Goal: Transaction & Acquisition: Purchase product/service

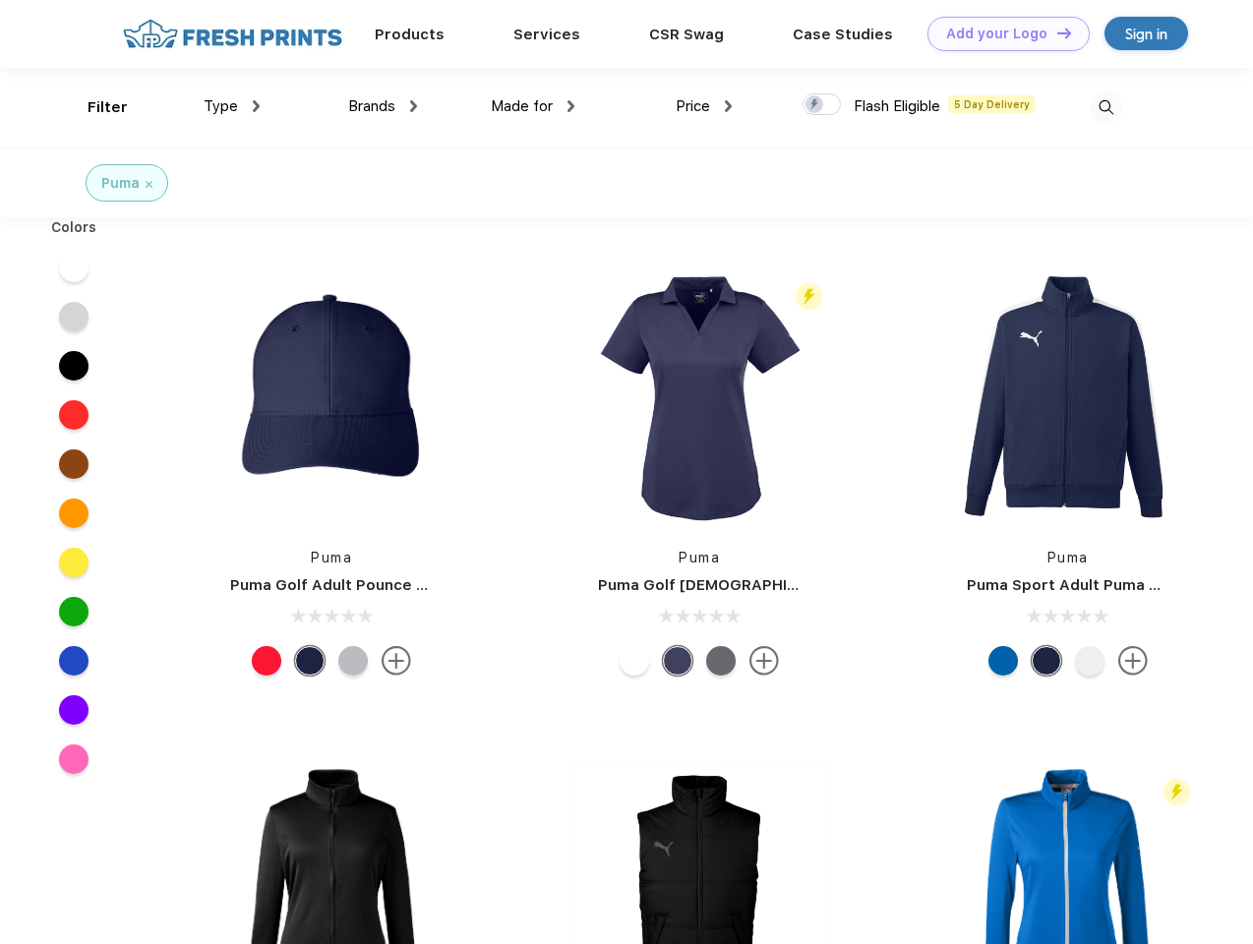
click at [1001, 33] on link "Add your Logo Design Tool" at bounding box center [1009, 34] width 162 height 34
click at [0, 0] on div "Design Tool" at bounding box center [0, 0] width 0 height 0
click at [1056, 32] on link "Add your Logo Design Tool" at bounding box center [1009, 34] width 162 height 34
click at [94, 107] on div "Filter" at bounding box center [108, 107] width 40 height 23
click at [232, 106] on span "Type" at bounding box center [221, 106] width 34 height 18
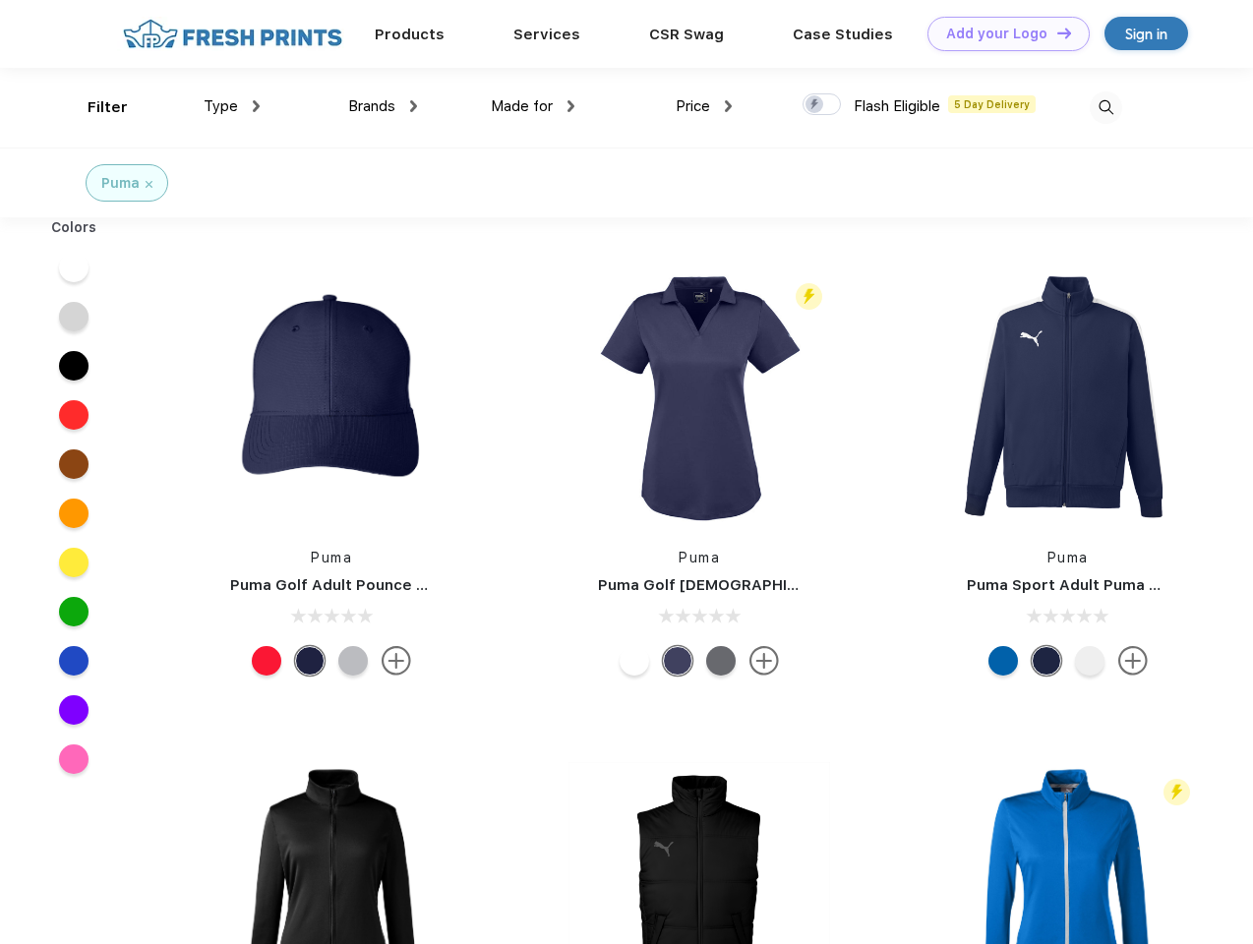
click at [383, 106] on span "Brands" at bounding box center [371, 106] width 47 height 18
click at [533, 106] on span "Made for" at bounding box center [522, 106] width 62 height 18
click at [704, 106] on span "Price" at bounding box center [693, 106] width 34 height 18
click at [822, 105] on div at bounding box center [822, 104] width 38 height 22
click at [815, 105] on input "checkbox" at bounding box center [809, 98] width 13 height 13
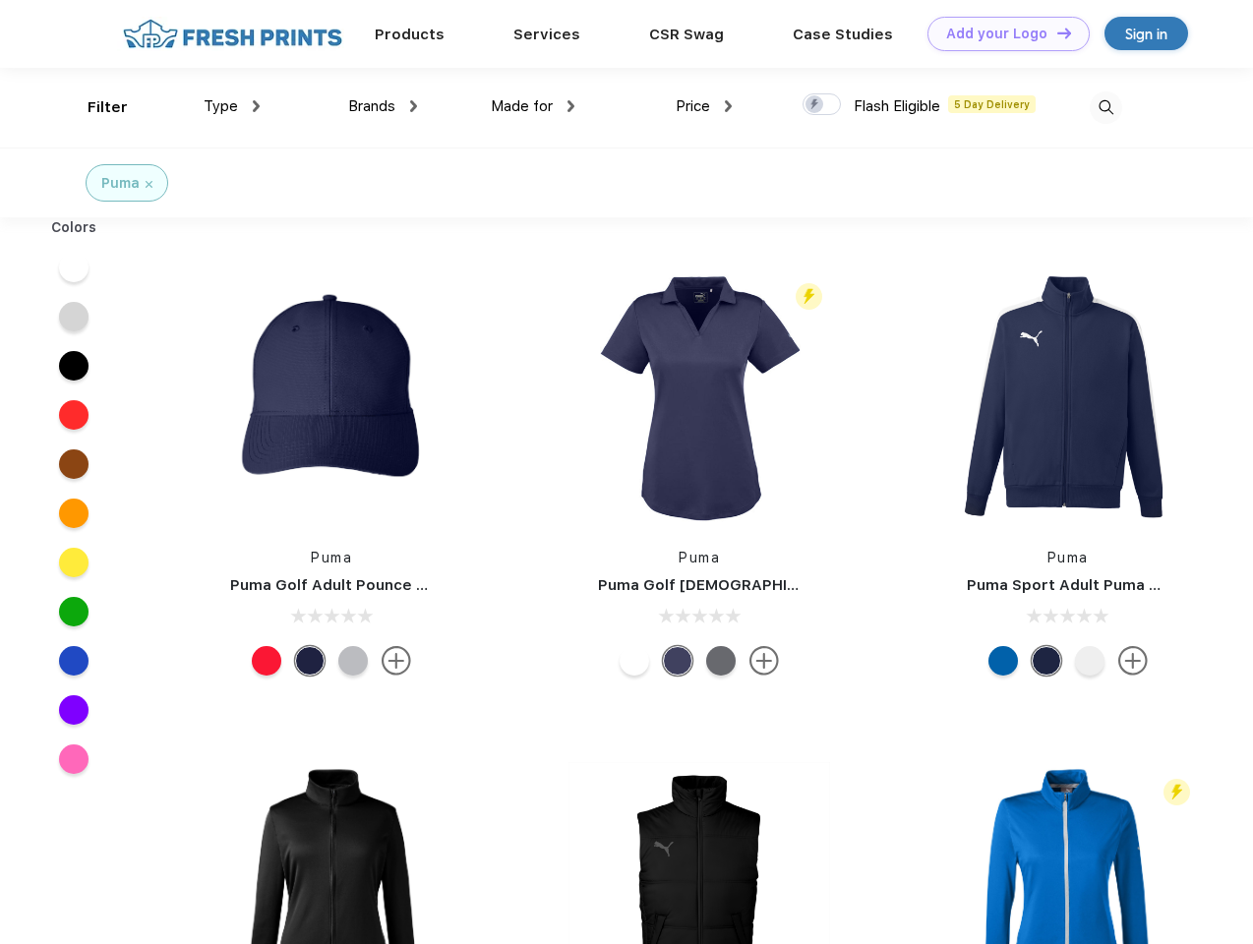
click at [1106, 107] on img at bounding box center [1106, 107] width 32 height 32
